Goal: Task Accomplishment & Management: Manage account settings

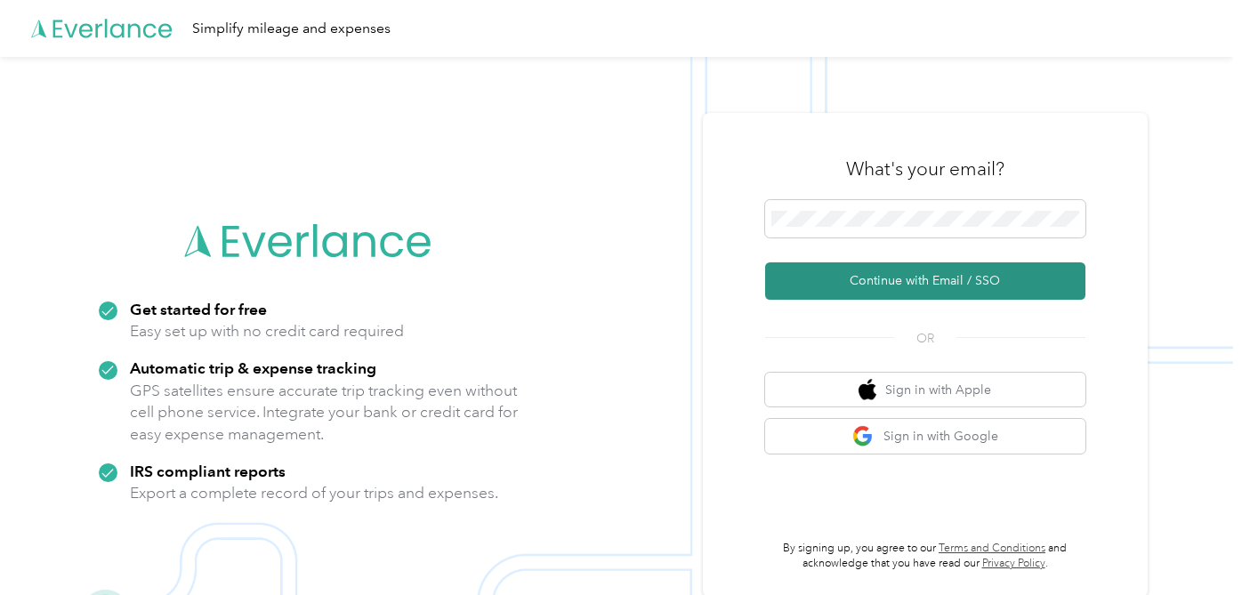
click at [898, 282] on button "Continue with Email / SSO" at bounding box center [925, 280] width 320 height 37
click at [931, 285] on button "Continue with Email / SSO" at bounding box center [925, 280] width 320 height 37
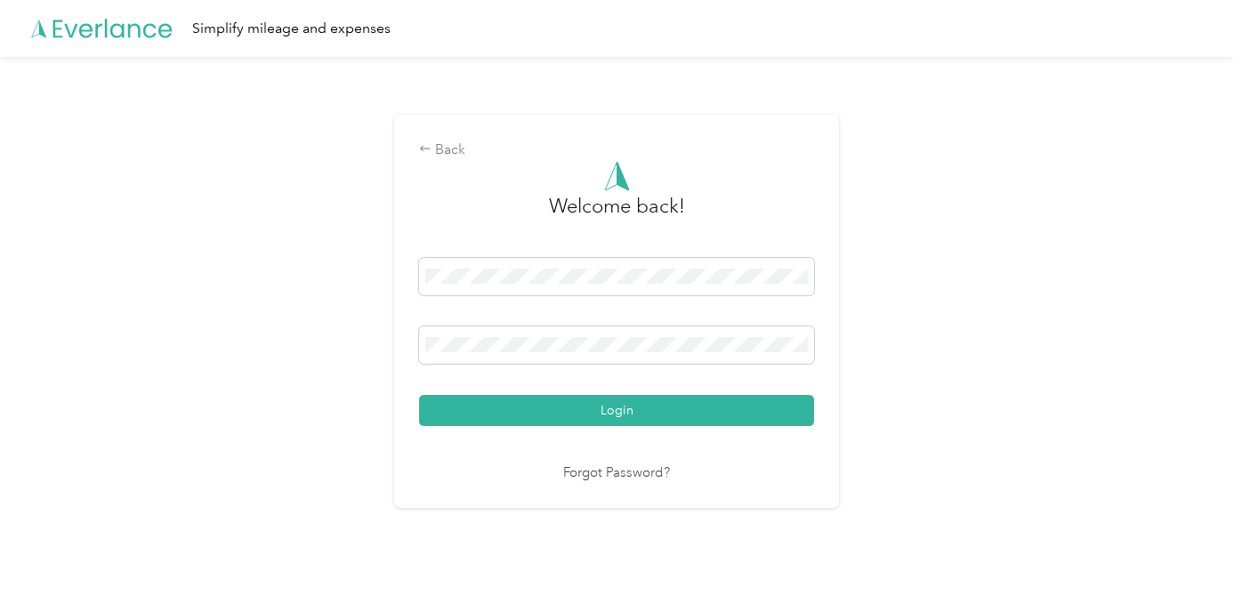
click at [419, 395] on button "Login" at bounding box center [616, 410] width 395 height 31
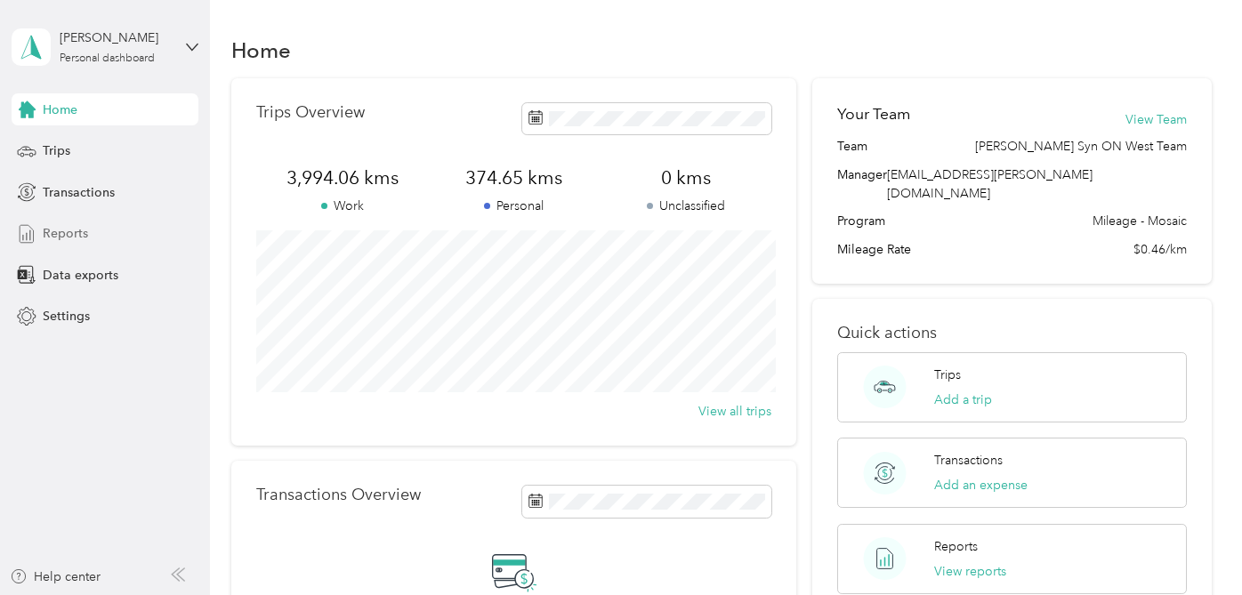
click at [132, 232] on div "Reports" at bounding box center [105, 234] width 187 height 32
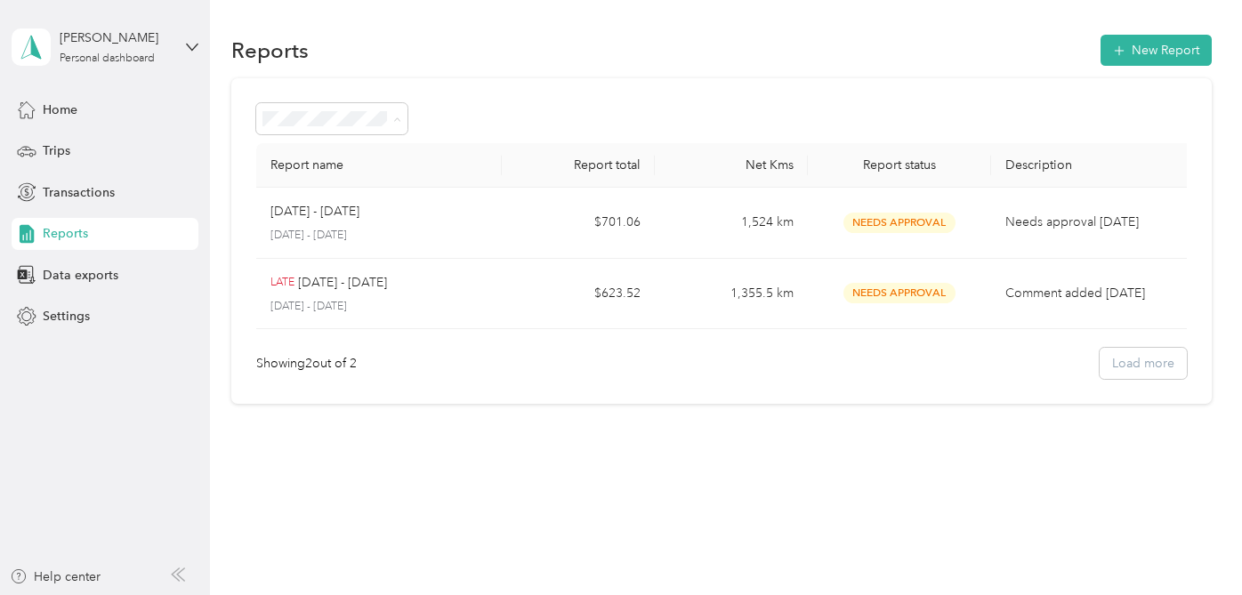
click at [343, 216] on li "Needs approval" at bounding box center [332, 213] width 151 height 31
